Goal: Task Accomplishment & Management: Use online tool/utility

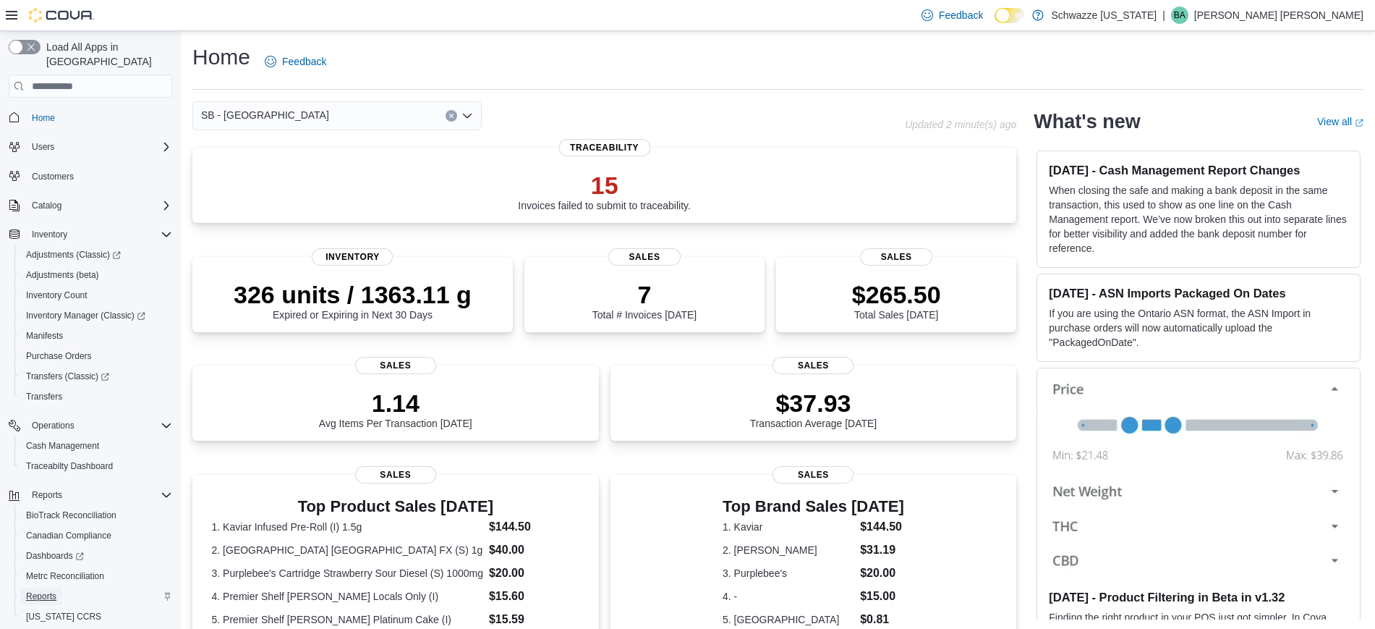
click at [46, 590] on span "Reports" at bounding box center [41, 596] width 30 height 12
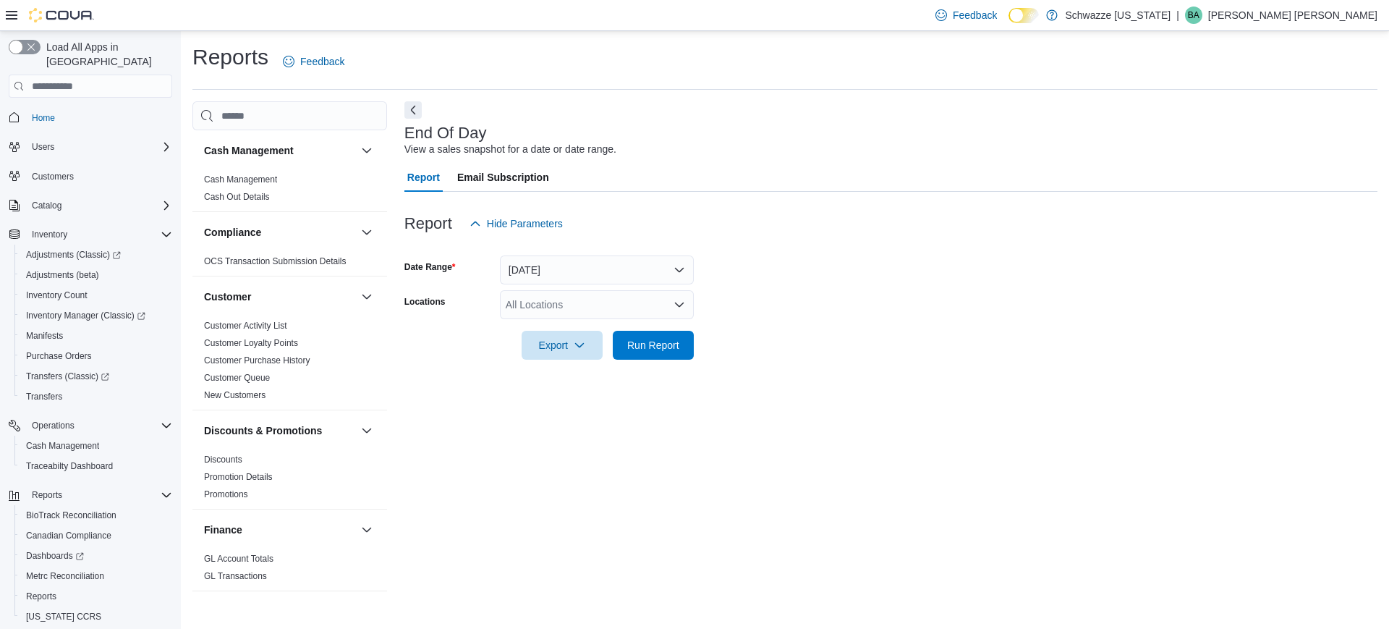
click at [561, 307] on div "All Locations" at bounding box center [597, 304] width 194 height 29
type input "***"
click at [579, 331] on span "SB - [GEOGRAPHIC_DATA]" at bounding box center [609, 329] width 128 height 14
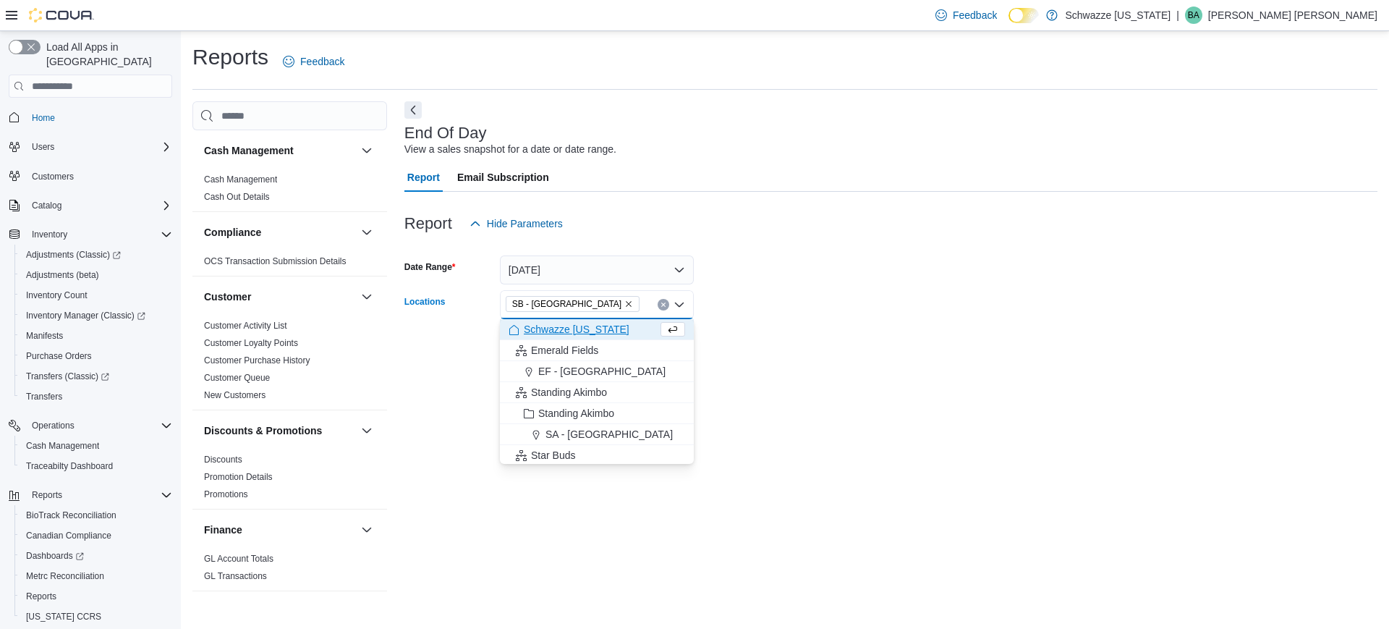
click at [830, 336] on form "Date Range Today Locations SB - Pueblo West Combo box. Selected. SB - Pueblo We…" at bounding box center [890, 299] width 973 height 122
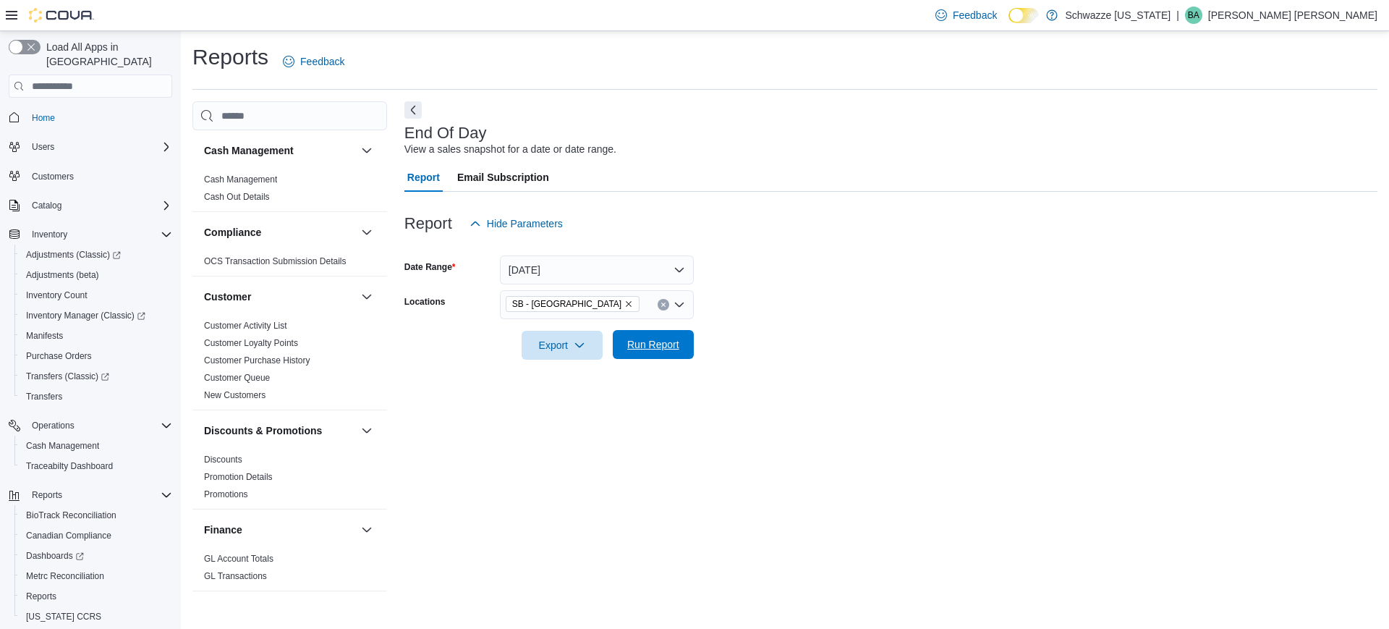
click at [661, 345] on span "Run Report" at bounding box center [653, 344] width 52 height 14
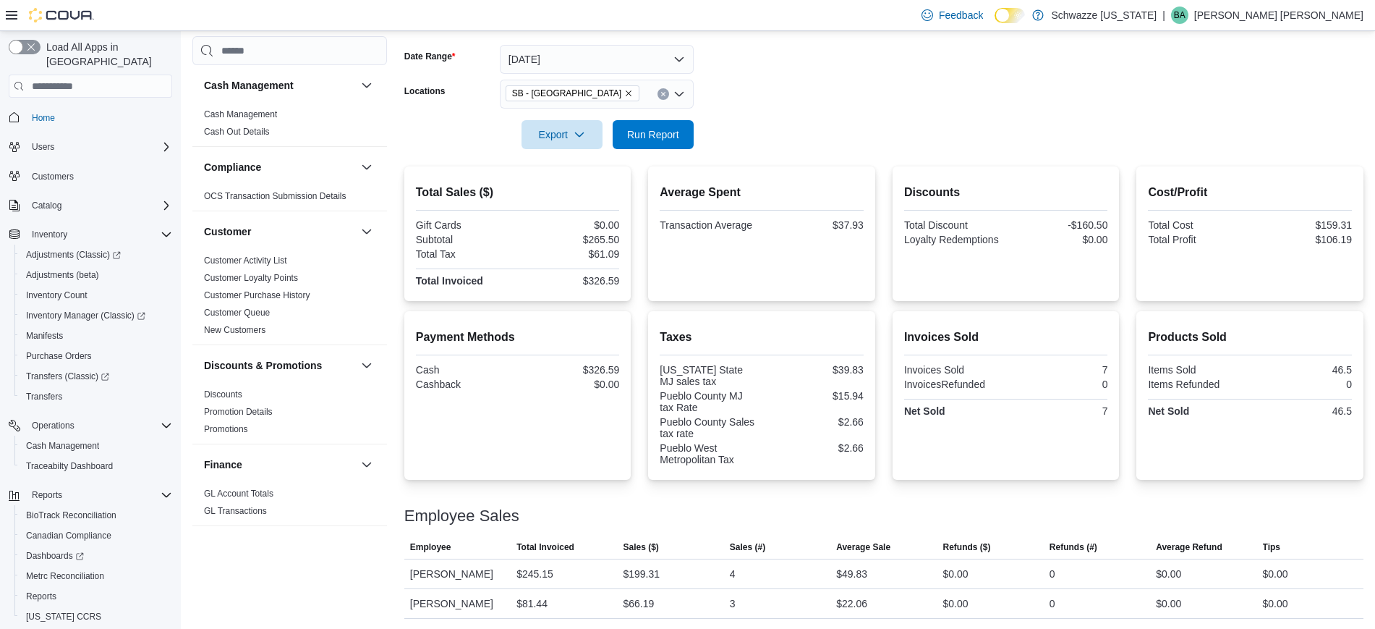
scroll to position [212, 0]
click at [667, 126] on span "Run Report" at bounding box center [653, 132] width 52 height 14
click at [667, 125] on span "Run Report" at bounding box center [653, 132] width 64 height 29
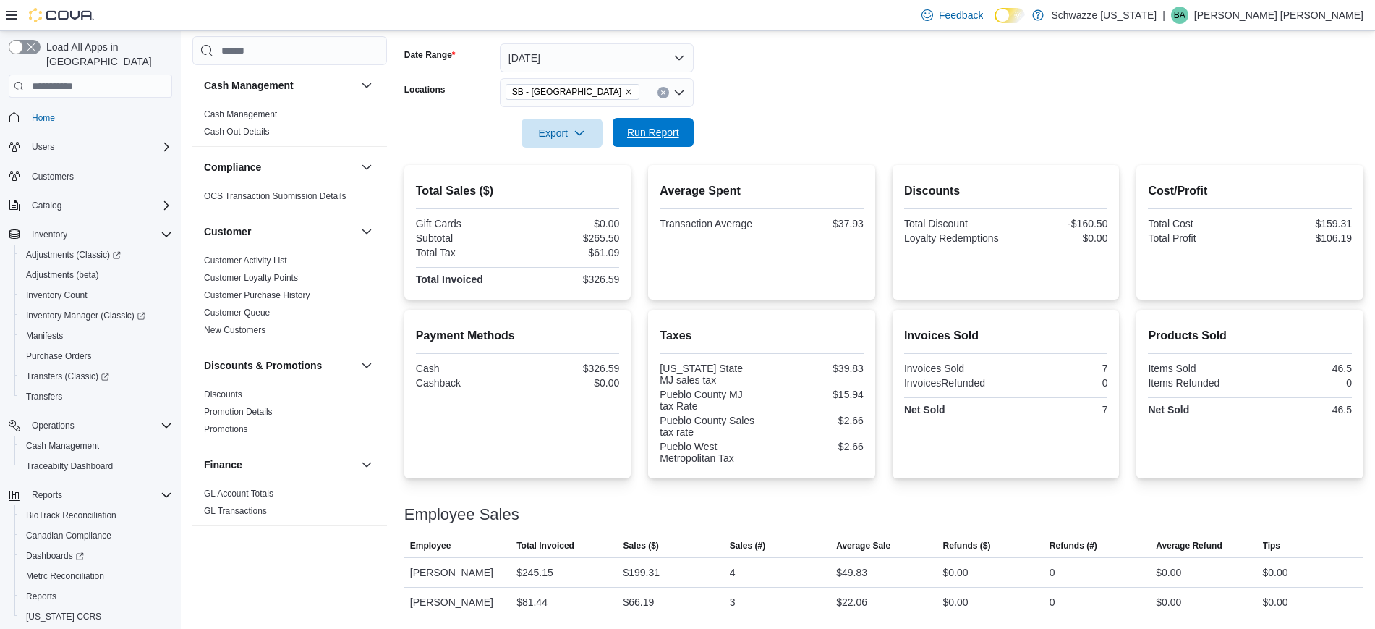
click at [667, 124] on span "Run Report" at bounding box center [653, 132] width 64 height 29
click at [38, 112] on span "Home" at bounding box center [43, 118] width 23 height 12
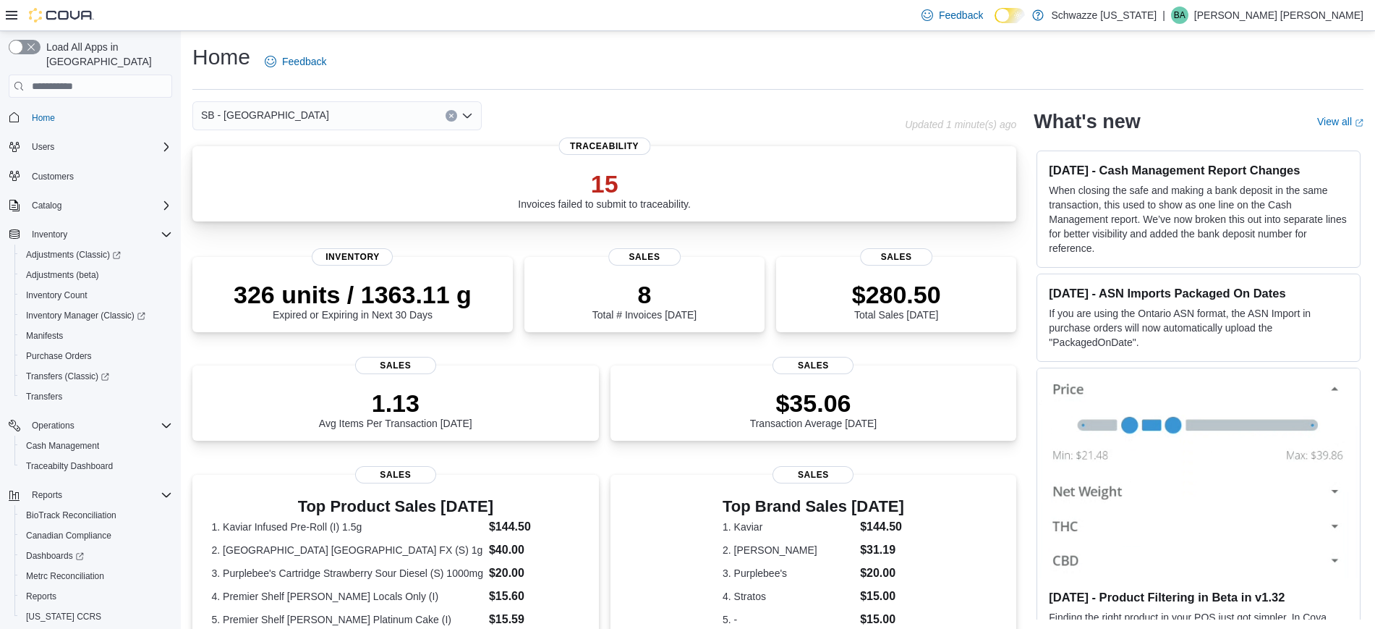
click at [611, 184] on p "15" at bounding box center [604, 183] width 173 height 29
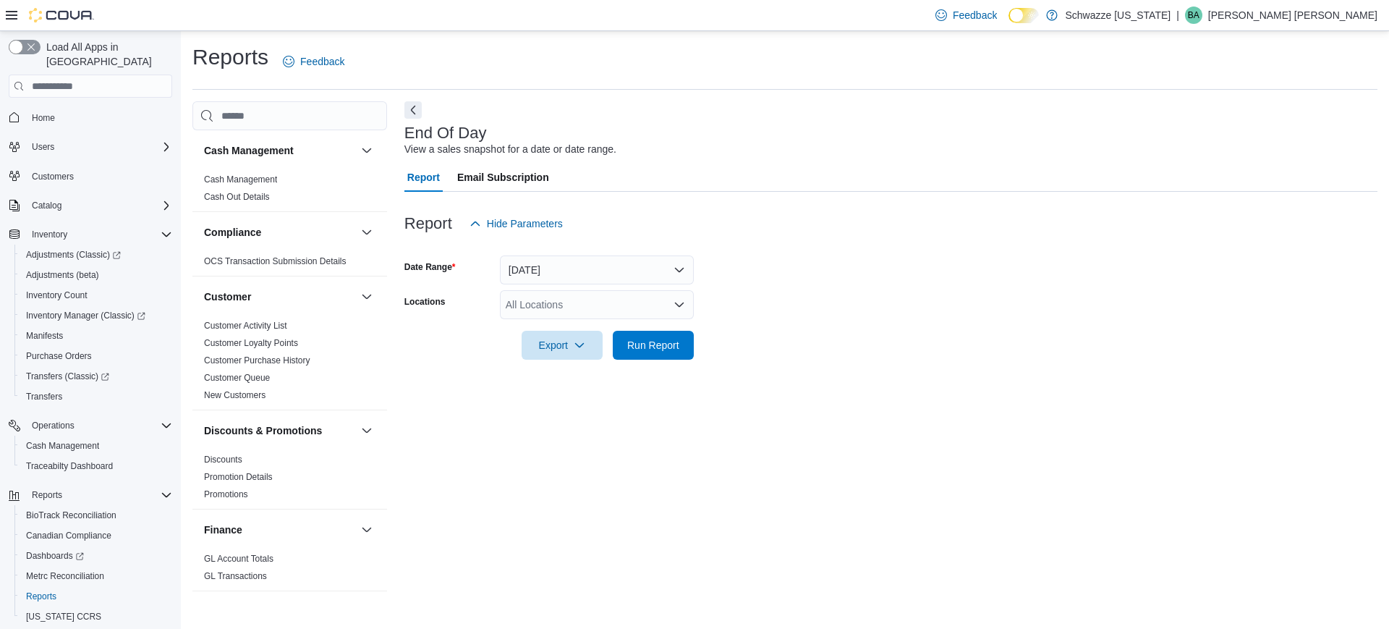
click at [591, 303] on div "All Locations" at bounding box center [597, 304] width 194 height 29
type input "***"
click at [615, 331] on span "SB - [GEOGRAPHIC_DATA]" at bounding box center [609, 329] width 128 height 14
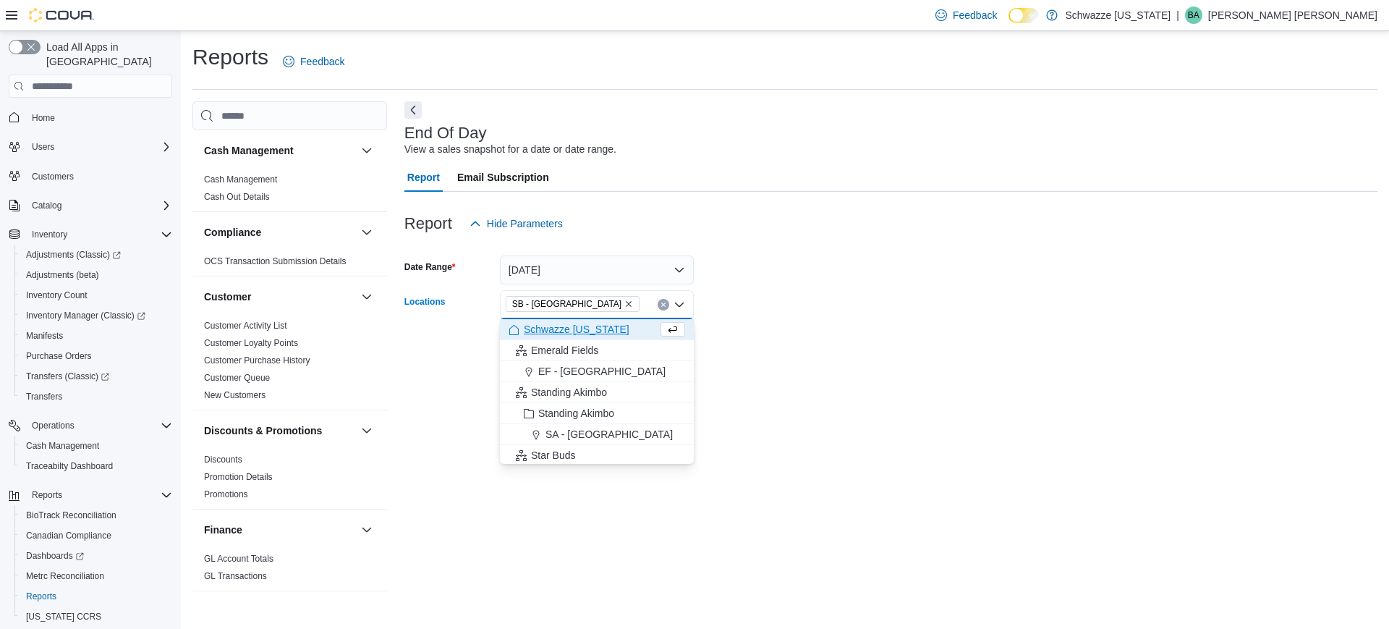
click at [932, 330] on div at bounding box center [890, 325] width 973 height 12
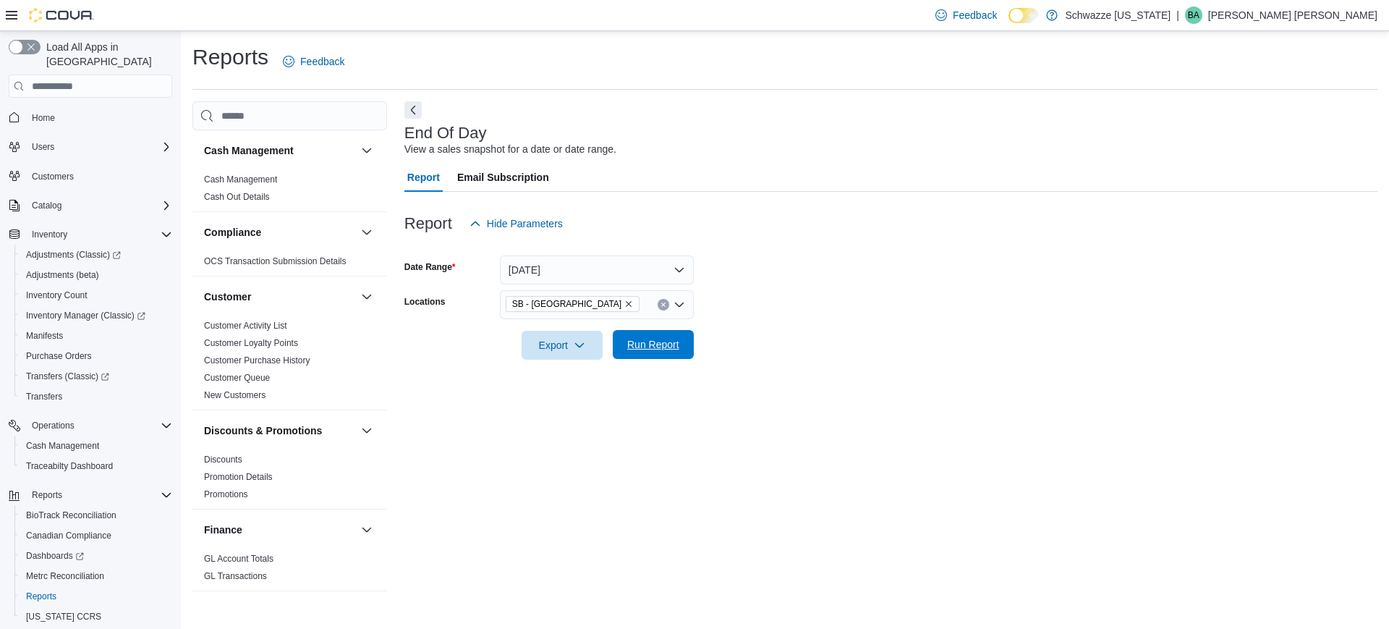
click at [640, 338] on span "Run Report" at bounding box center [653, 344] width 52 height 14
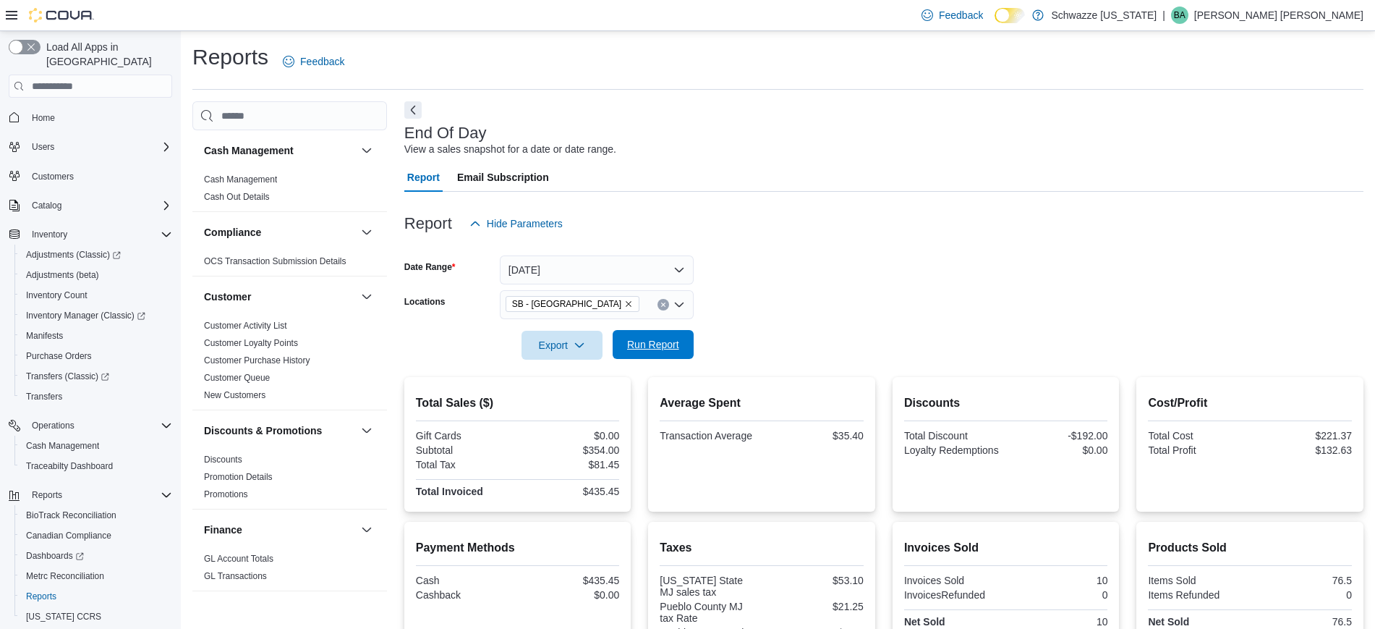
click at [660, 339] on span "Run Report" at bounding box center [653, 344] width 52 height 14
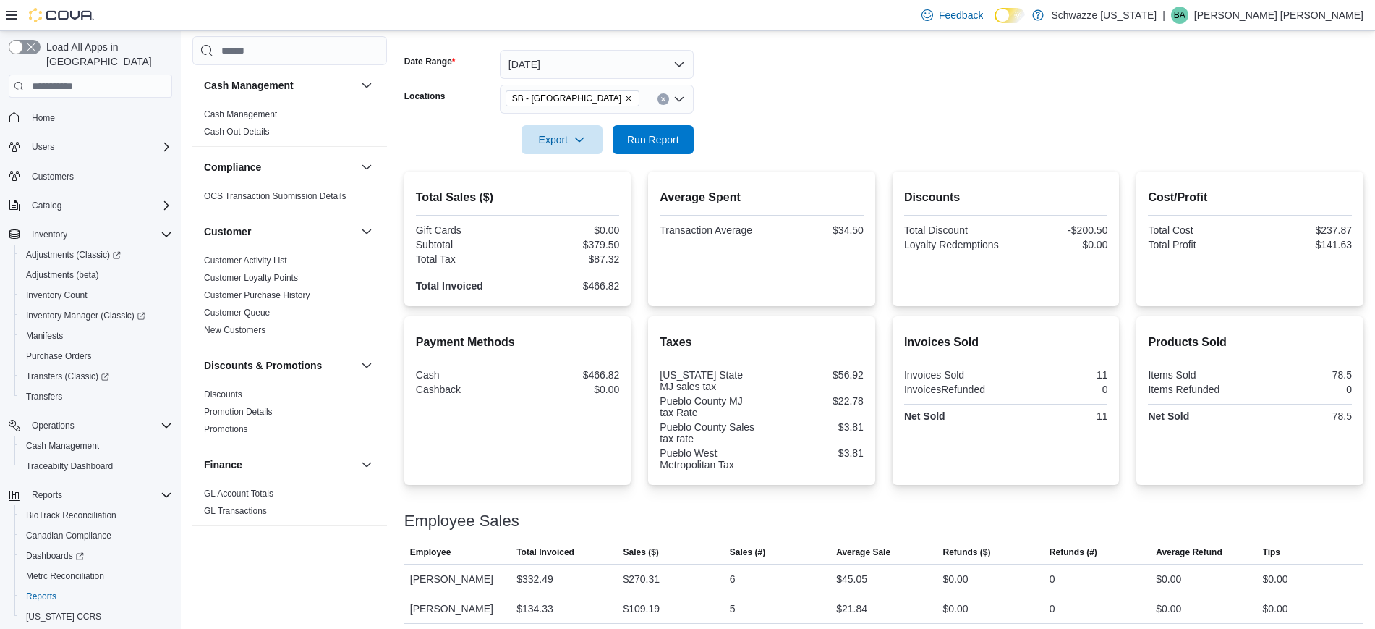
scroll to position [212, 0]
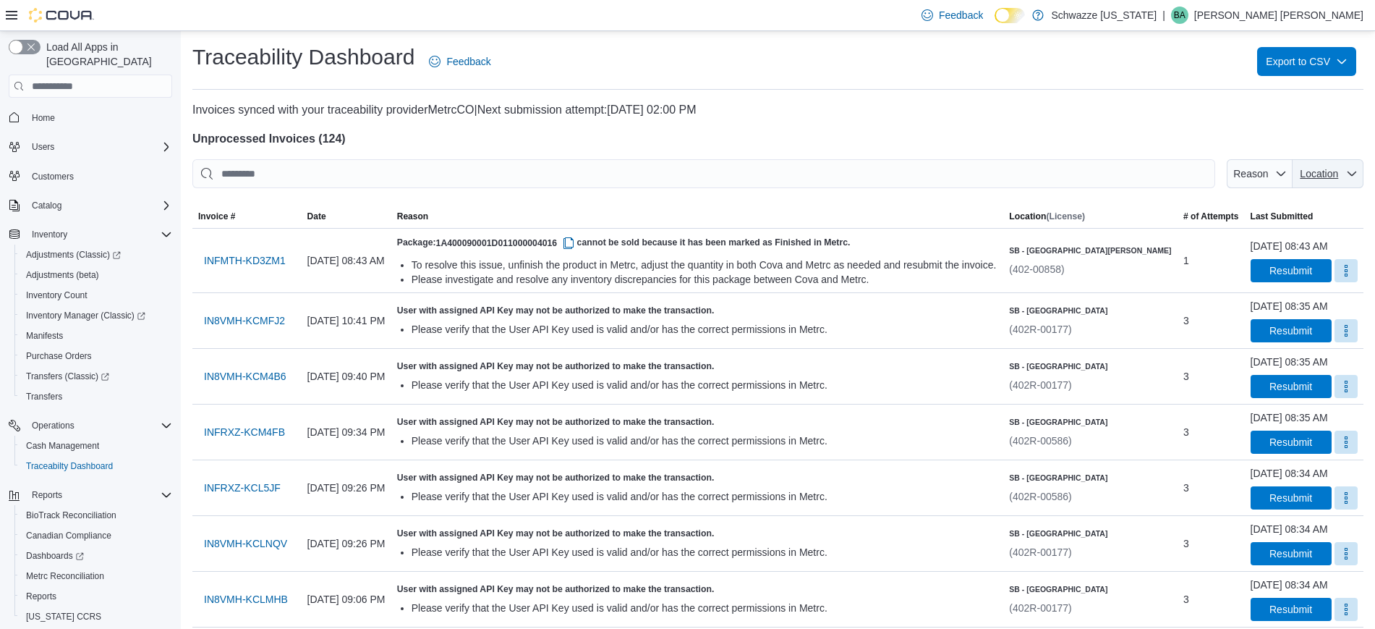
click at [1339, 179] on span "Location" at bounding box center [1319, 173] width 42 height 14
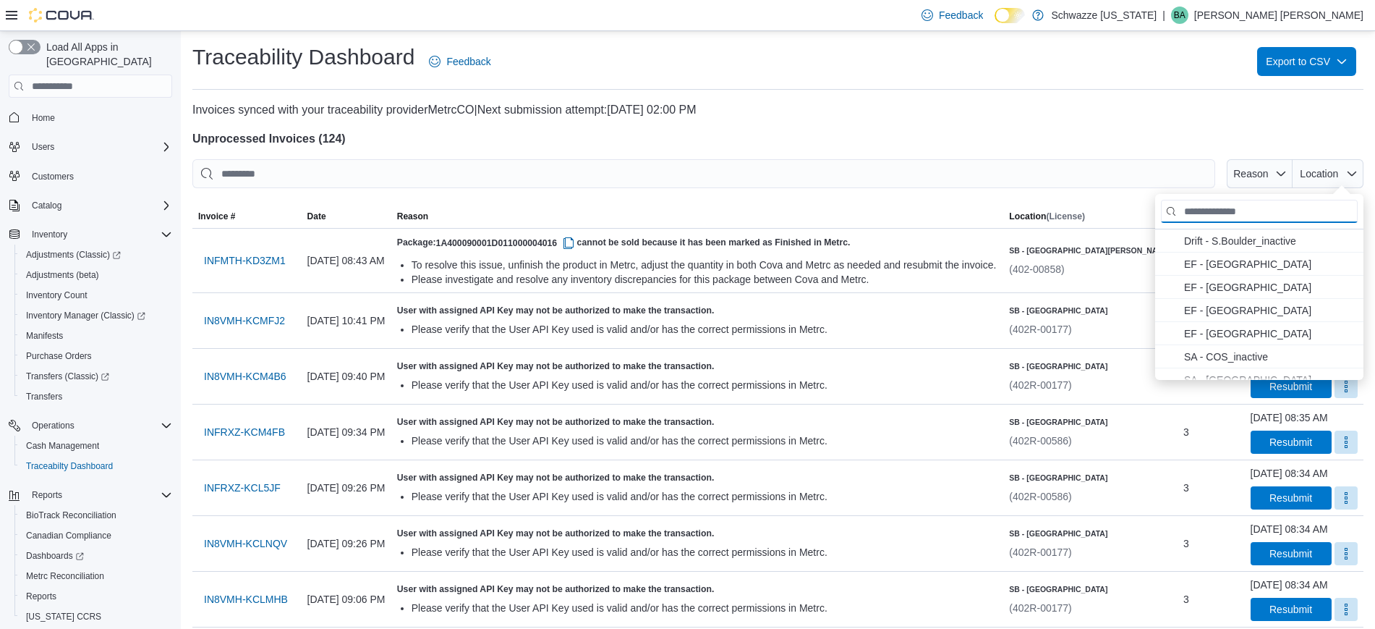
click at [1249, 214] on input "Location" at bounding box center [1259, 211] width 197 height 23
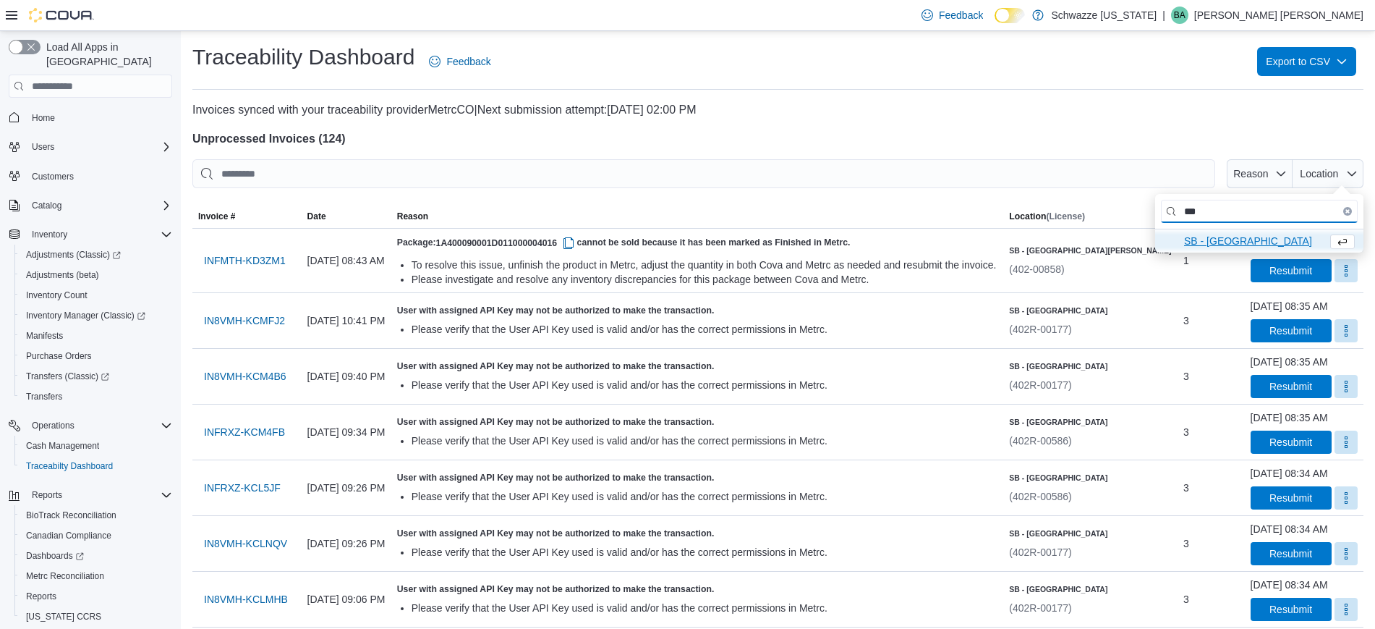
type input "***"
click at [1259, 234] on span "SB - Pueblo West . To check this option, press Enter." at bounding box center [1252, 240] width 137 height 17
type input "**********"
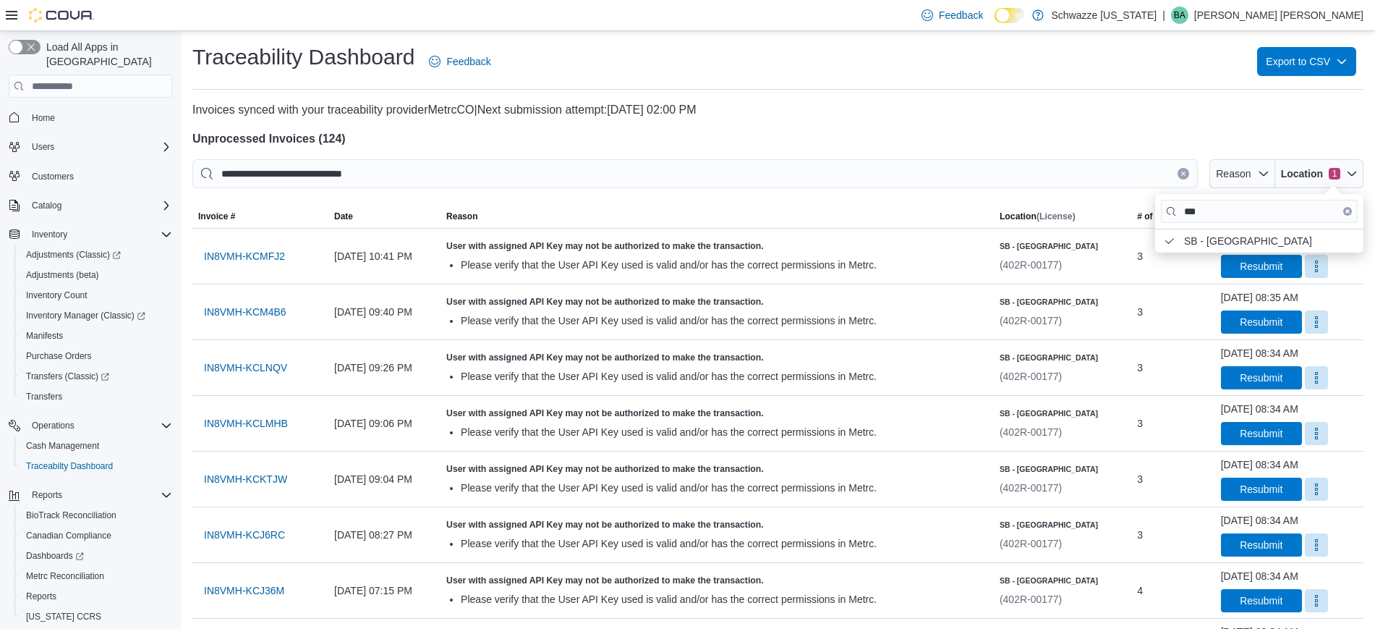
click at [1148, 82] on div "Traceability Dashboard Feedback Export to CSV" at bounding box center [777, 66] width 1171 height 47
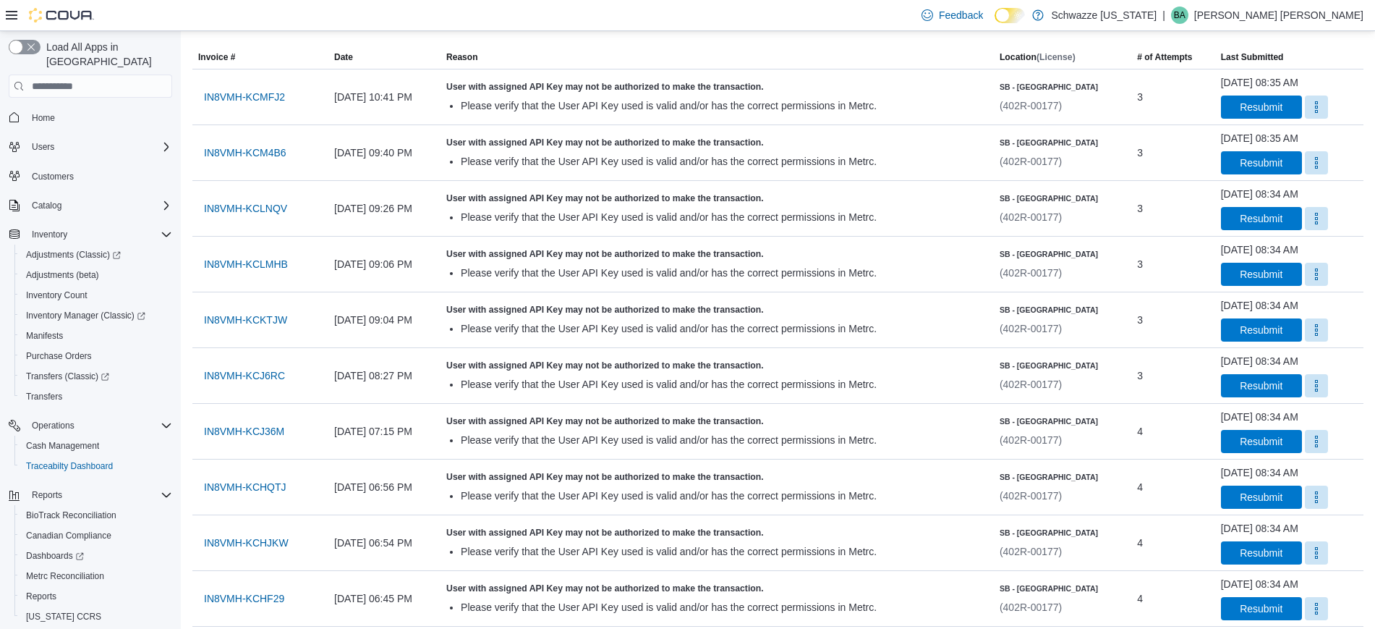
scroll to position [30, 0]
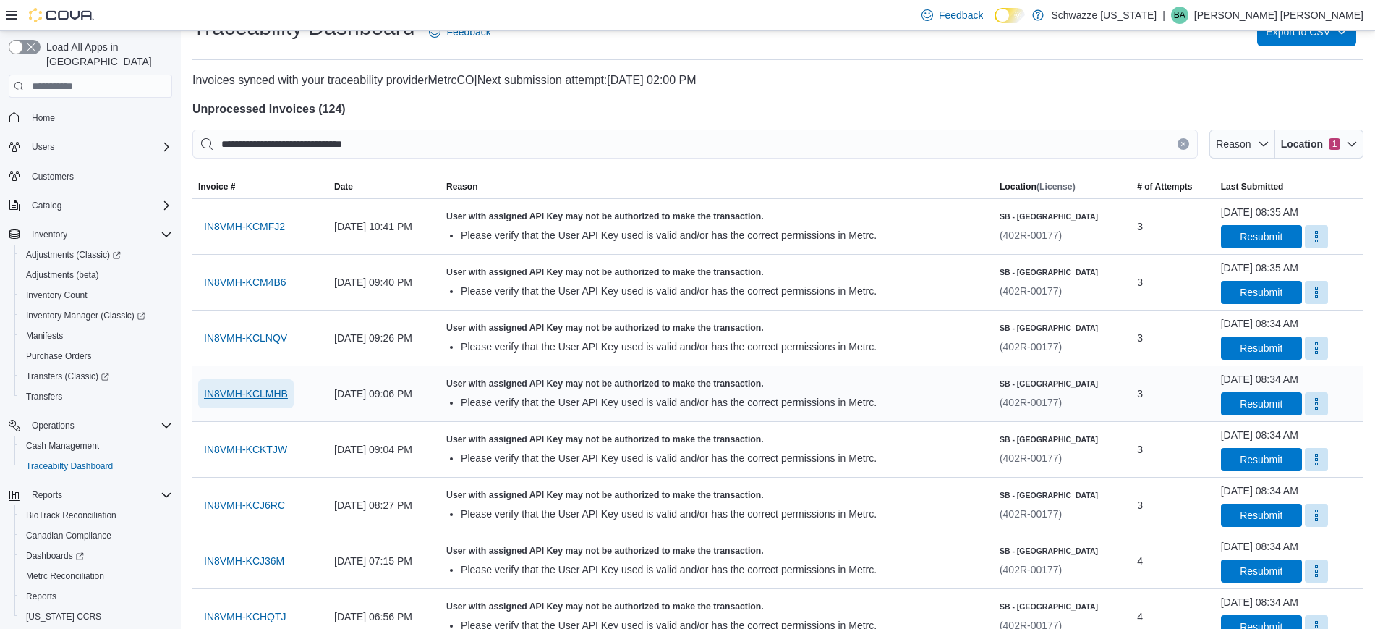
click at [247, 392] on span "IN8VMH-KCLMHB" at bounding box center [246, 393] width 84 height 14
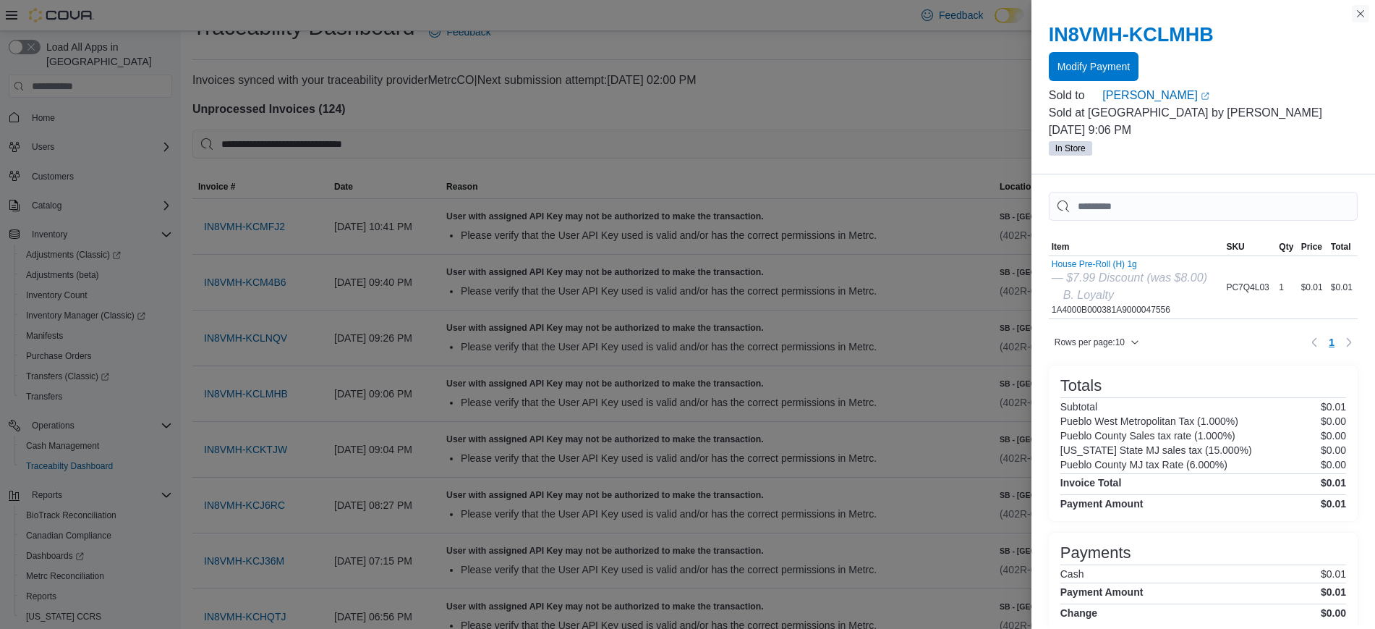
click at [1366, 18] on button "Close this dialog" at bounding box center [1360, 13] width 17 height 17
